Goal: Obtain resource: Download file/media

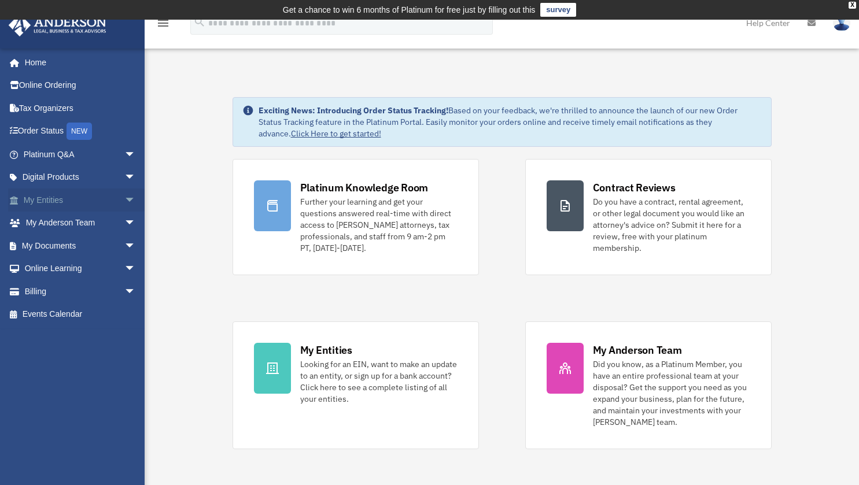
click at [124, 200] on span "arrow_drop_down" at bounding box center [135, 201] width 23 height 24
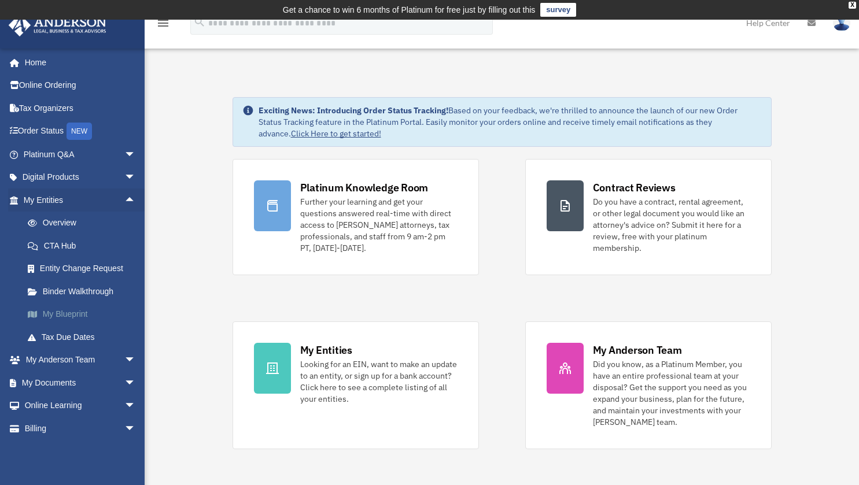
click at [75, 310] on link "My Blueprint" at bounding box center [84, 314] width 137 height 23
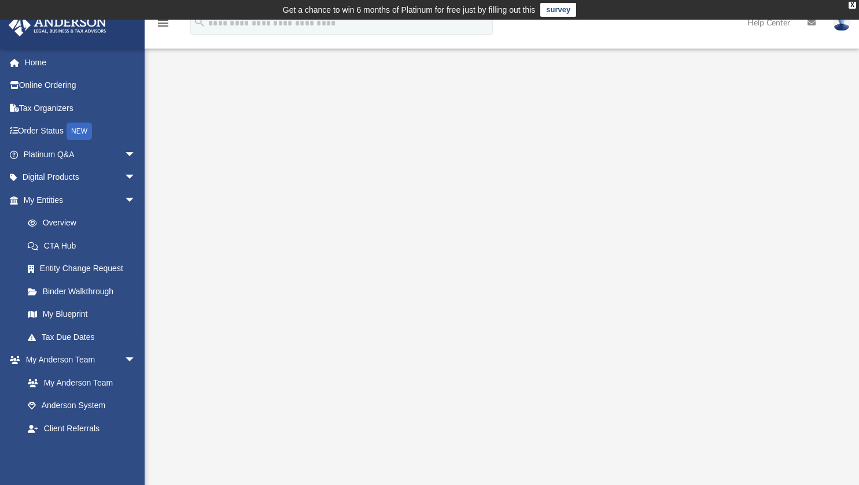
scroll to position [1, 0]
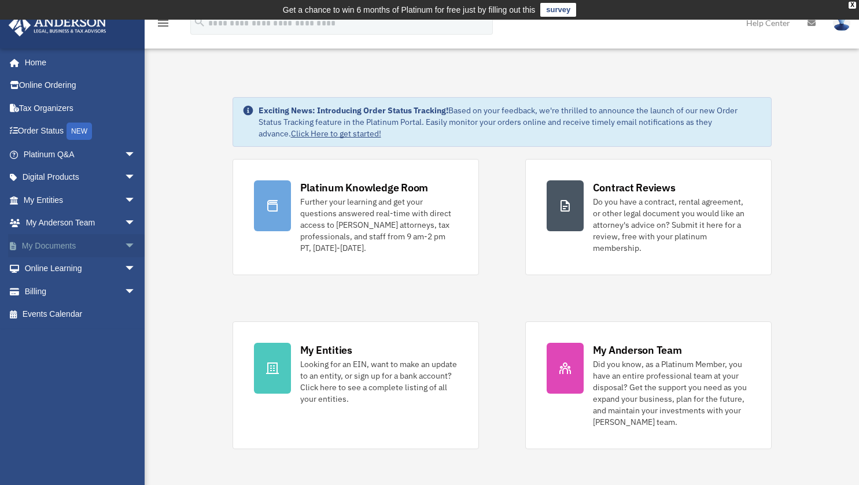
click at [124, 239] on span "arrow_drop_down" at bounding box center [135, 246] width 23 height 24
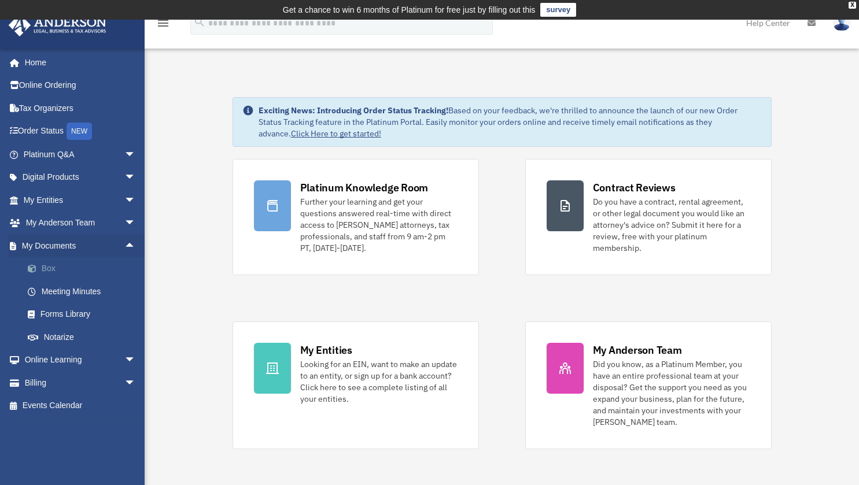
click at [52, 268] on link "Box" at bounding box center [84, 268] width 137 height 23
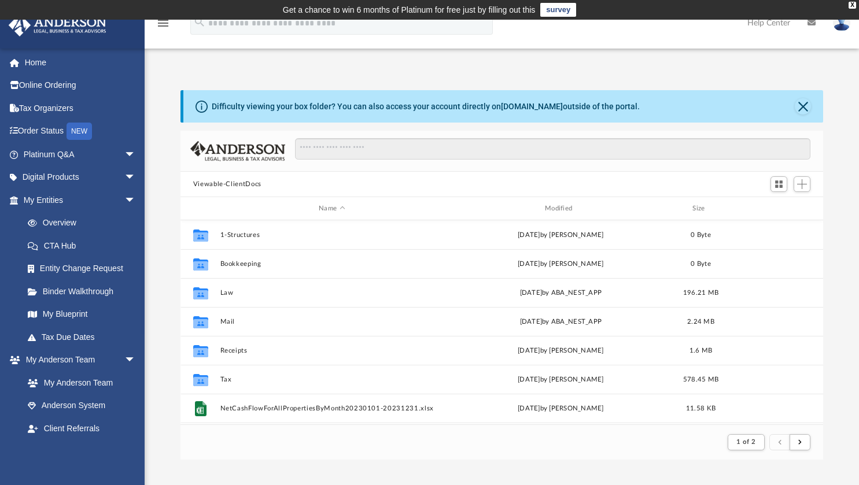
scroll to position [219, 634]
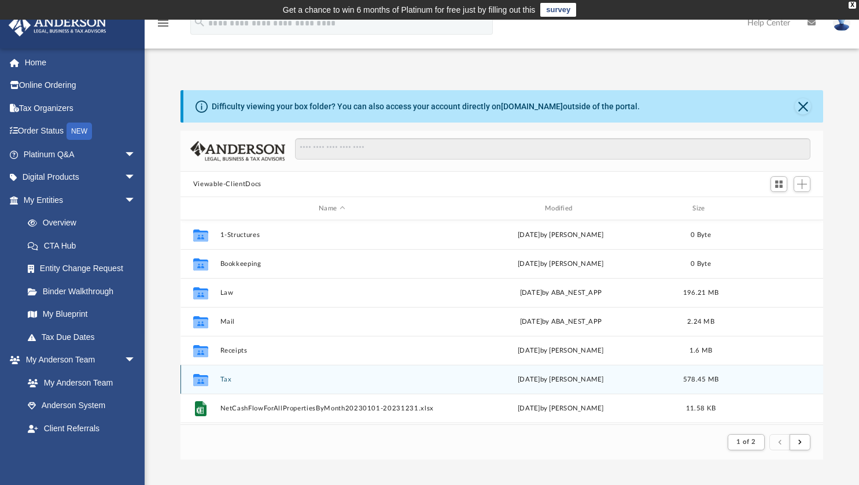
click at [226, 378] on button "Tax" at bounding box center [332, 380] width 224 height 8
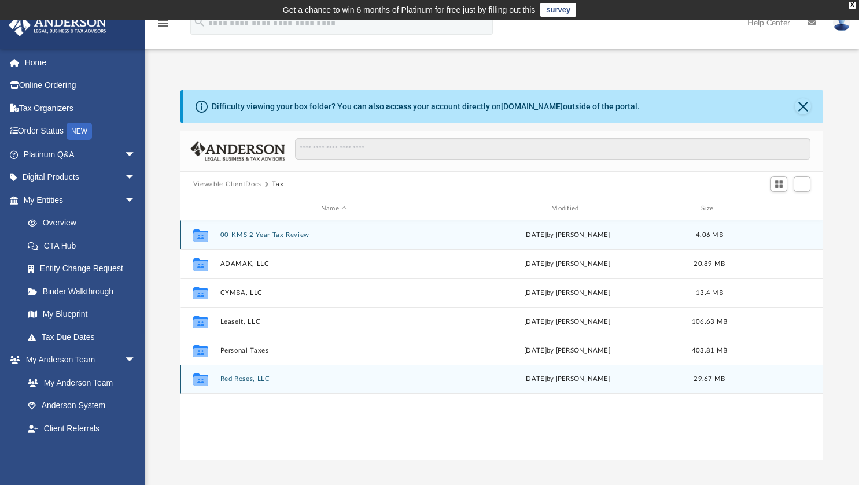
scroll to position [254, 634]
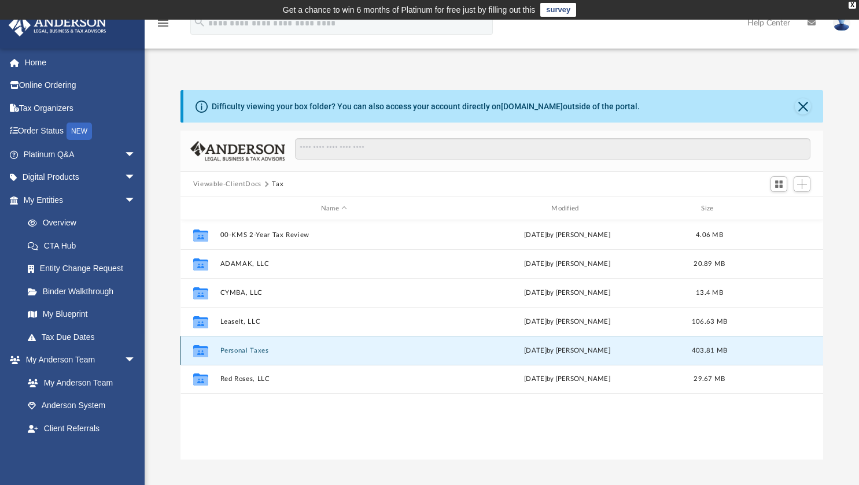
click at [248, 350] on button "Personal Taxes" at bounding box center [334, 351] width 228 height 8
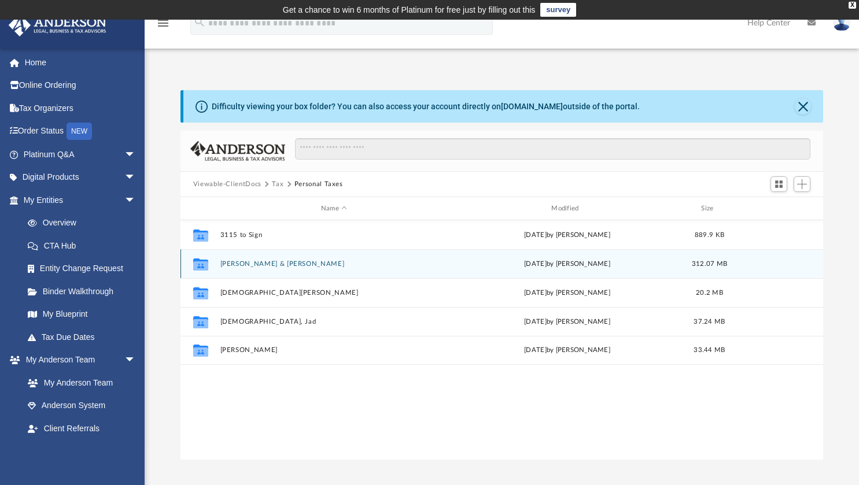
click at [256, 265] on button "[PERSON_NAME] & [PERSON_NAME]" at bounding box center [334, 264] width 228 height 8
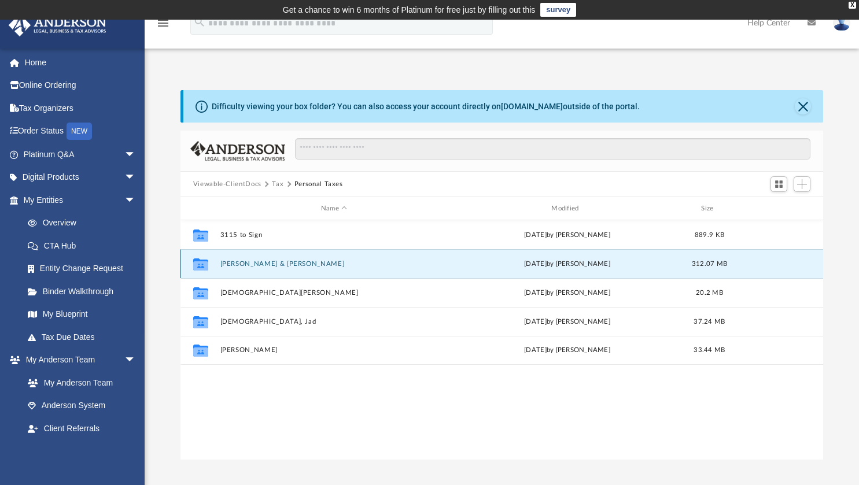
click at [256, 265] on button "[PERSON_NAME] & [PERSON_NAME]" at bounding box center [334, 264] width 228 height 8
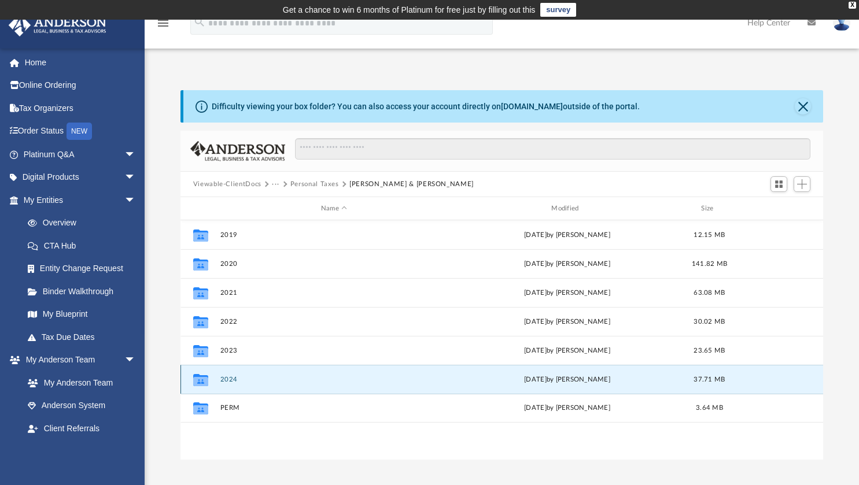
click at [239, 379] on button "2024" at bounding box center [334, 380] width 228 height 8
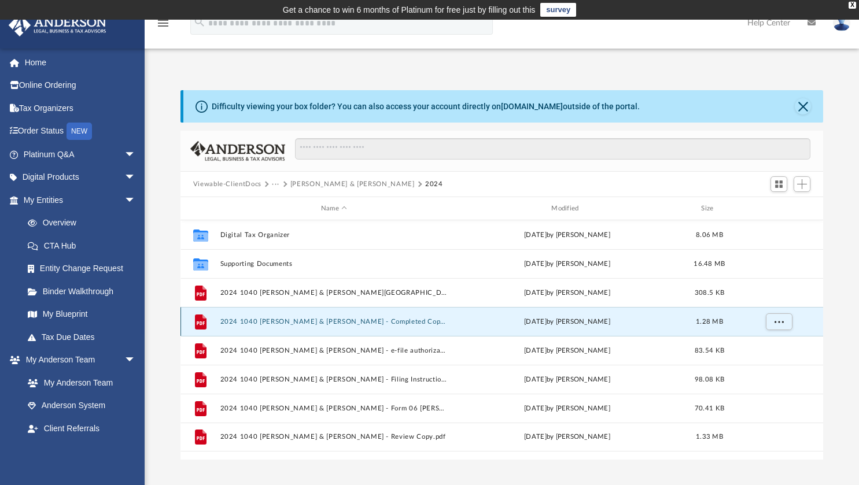
click at [404, 320] on button "2024 1040 [PERSON_NAME] & [PERSON_NAME] - Completed Copy.pdf" at bounding box center [334, 322] width 228 height 8
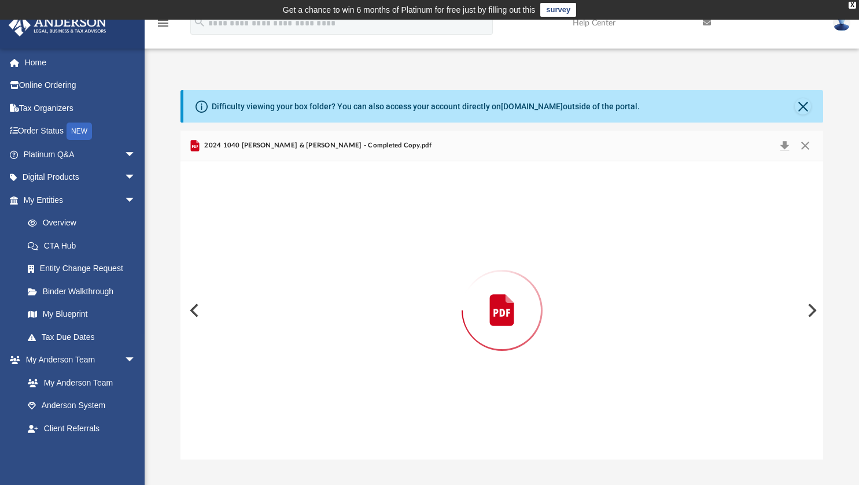
click at [404, 320] on div "Preview" at bounding box center [501, 310] width 643 height 298
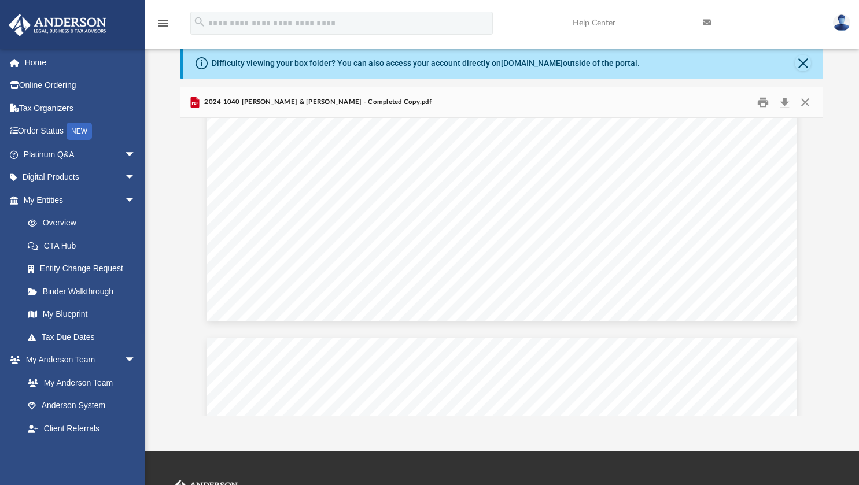
scroll to position [0, 0]
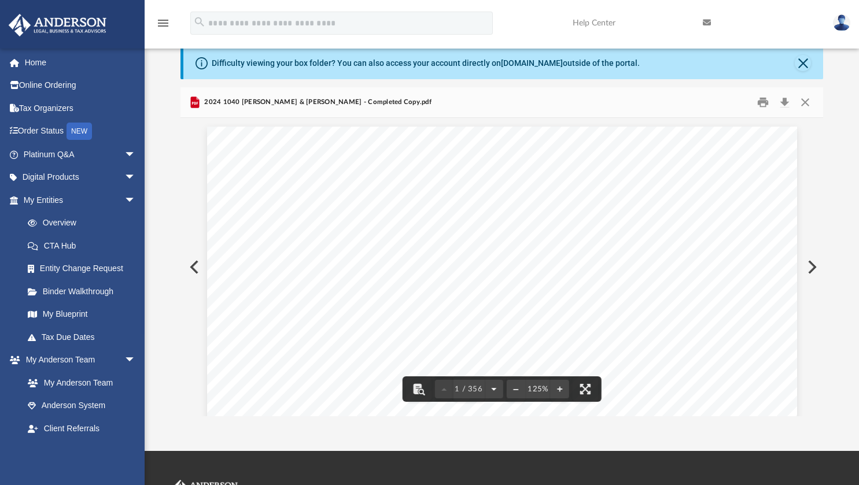
click at [491, 390] on button "File preview" at bounding box center [494, 389] width 19 height 25
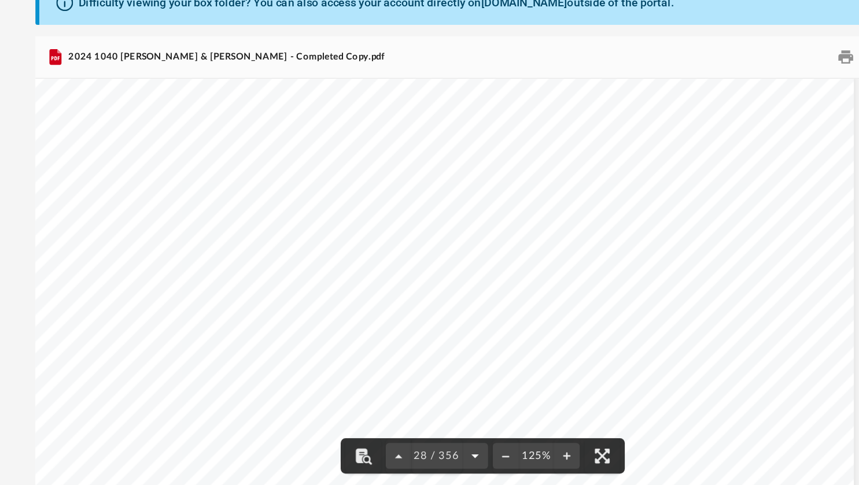
scroll to position [21145, 28]
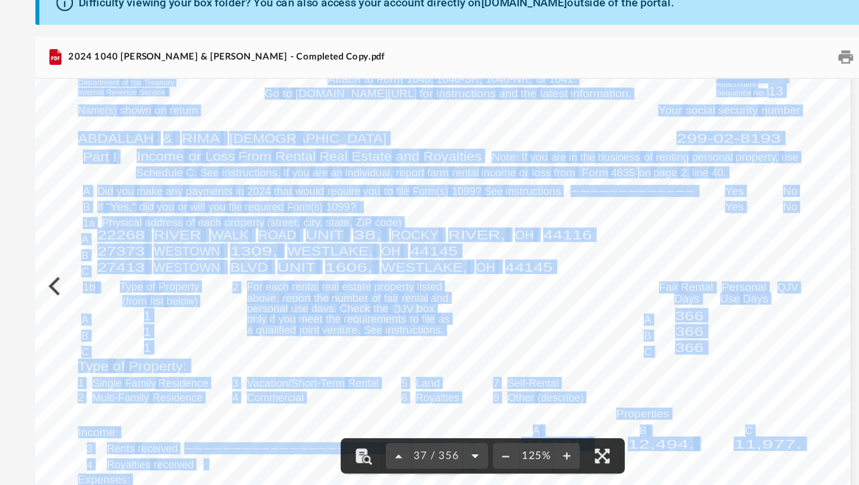
scroll to position [32, 0]
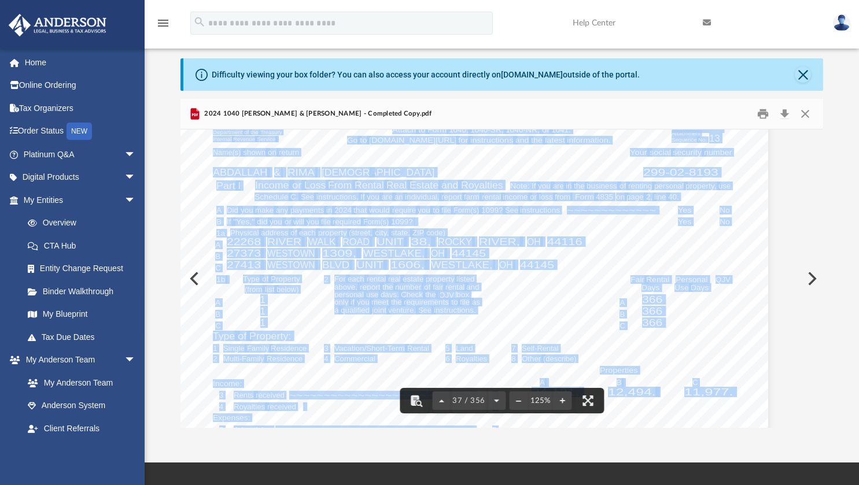
click at [193, 316] on div "Department of the Treasury Internal Revenue Service Attachment Sequence No. 421…" at bounding box center [473, 443] width 590 height 763
click at [46, 319] on link "My Blueprint" at bounding box center [84, 314] width 137 height 23
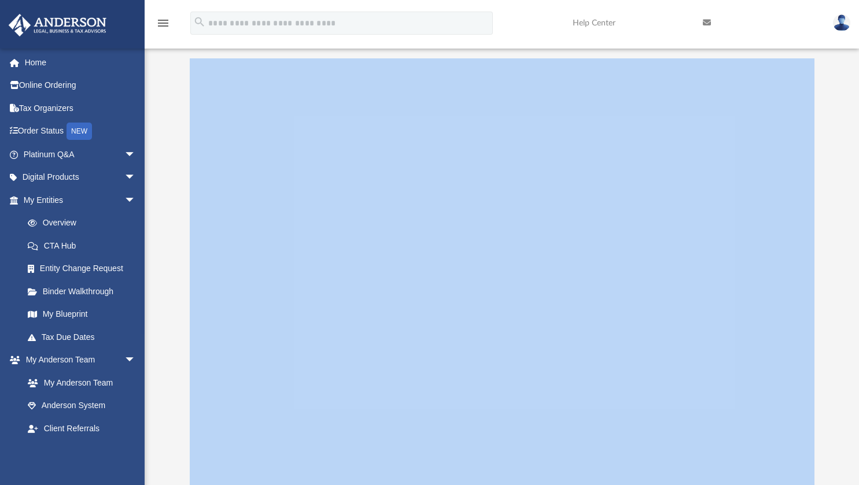
click at [840, 296] on div at bounding box center [502, 289] width 714 height 463
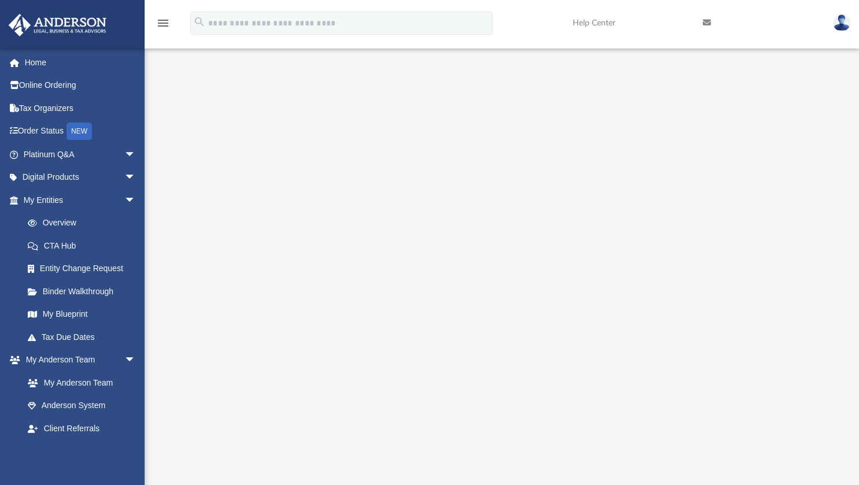
scroll to position [21, 0]
